Goal: Information Seeking & Learning: Find specific page/section

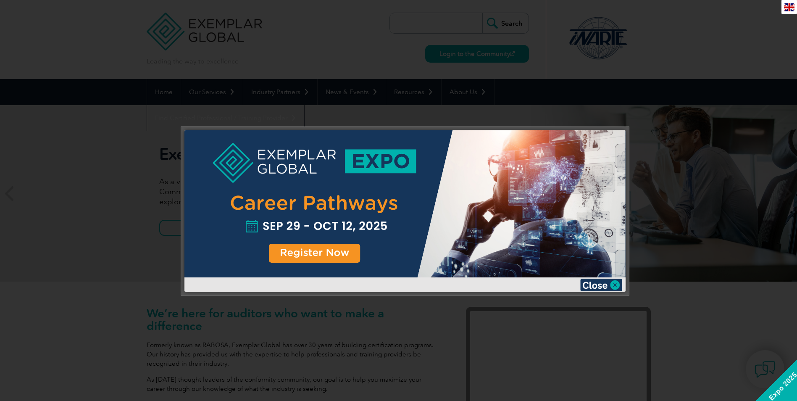
click at [479, 90] on div at bounding box center [398, 200] width 797 height 401
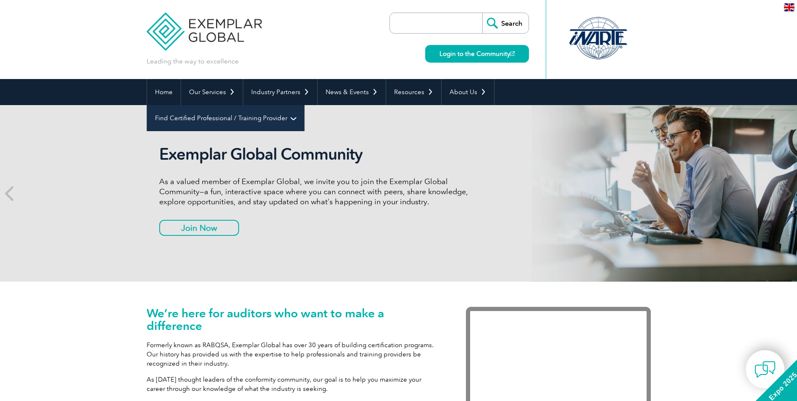
click at [304, 105] on link "Find Certified Professional / Training Provider" at bounding box center [225, 118] width 157 height 26
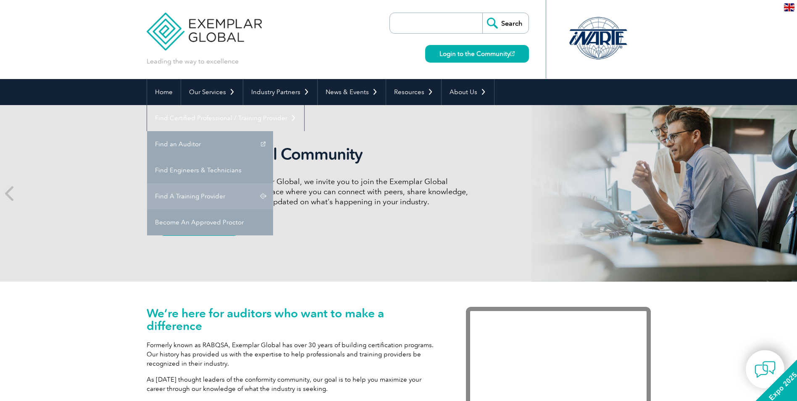
click at [273, 183] on link "Find A Training Provider" at bounding box center [210, 196] width 126 height 26
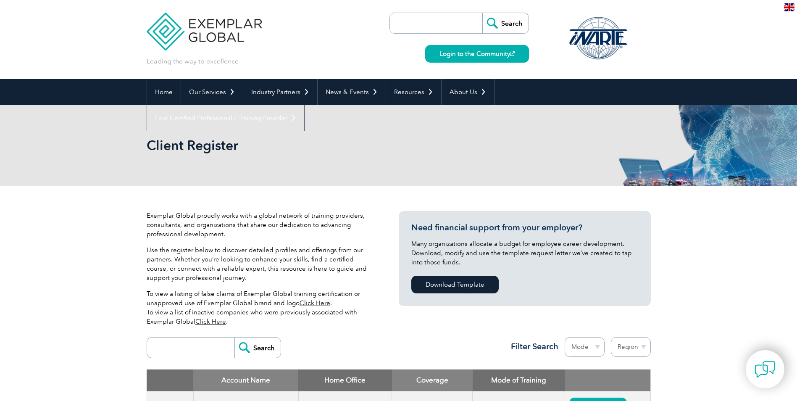
click at [188, 356] on input "search" at bounding box center [192, 347] width 83 height 20
type input "DEKRA"
click at [235, 337] on input "Search" at bounding box center [258, 347] width 46 height 20
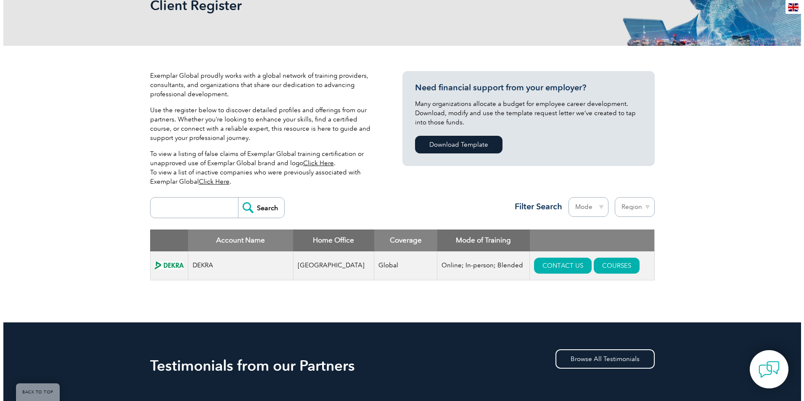
scroll to position [252, 0]
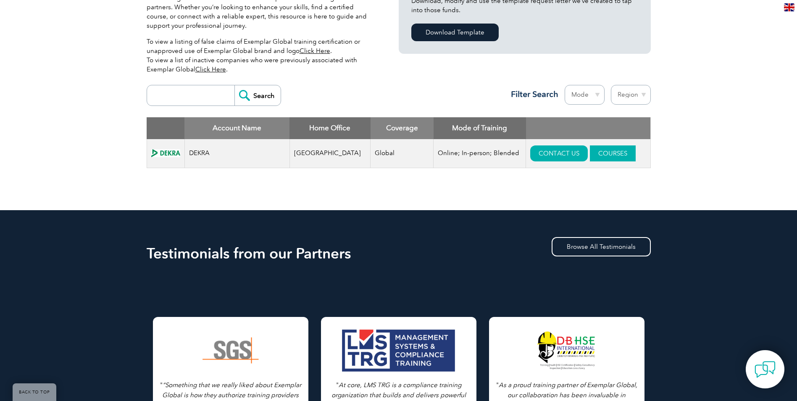
click at [590, 154] on link "COURSES" at bounding box center [613, 153] width 46 height 16
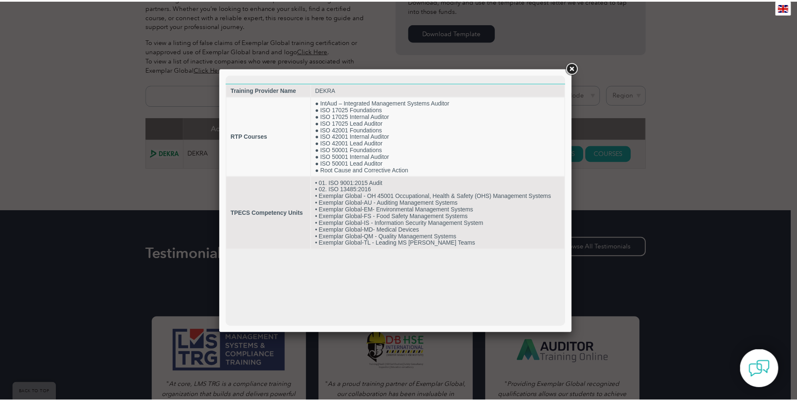
scroll to position [0, 0]
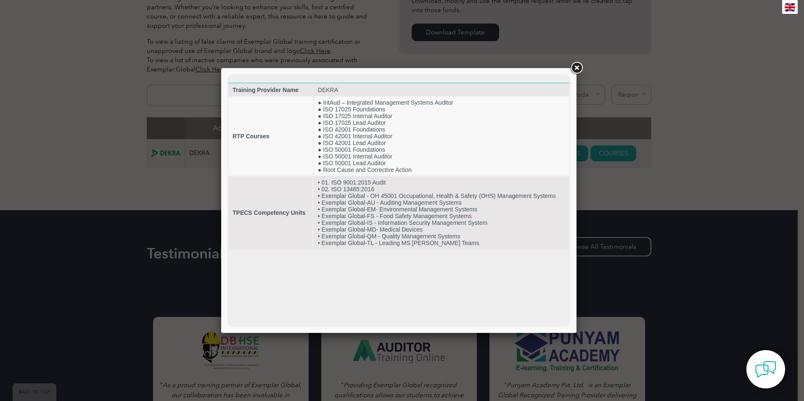
click at [577, 66] on link at bounding box center [576, 68] width 15 height 15
